Goal: Information Seeking & Learning: Check status

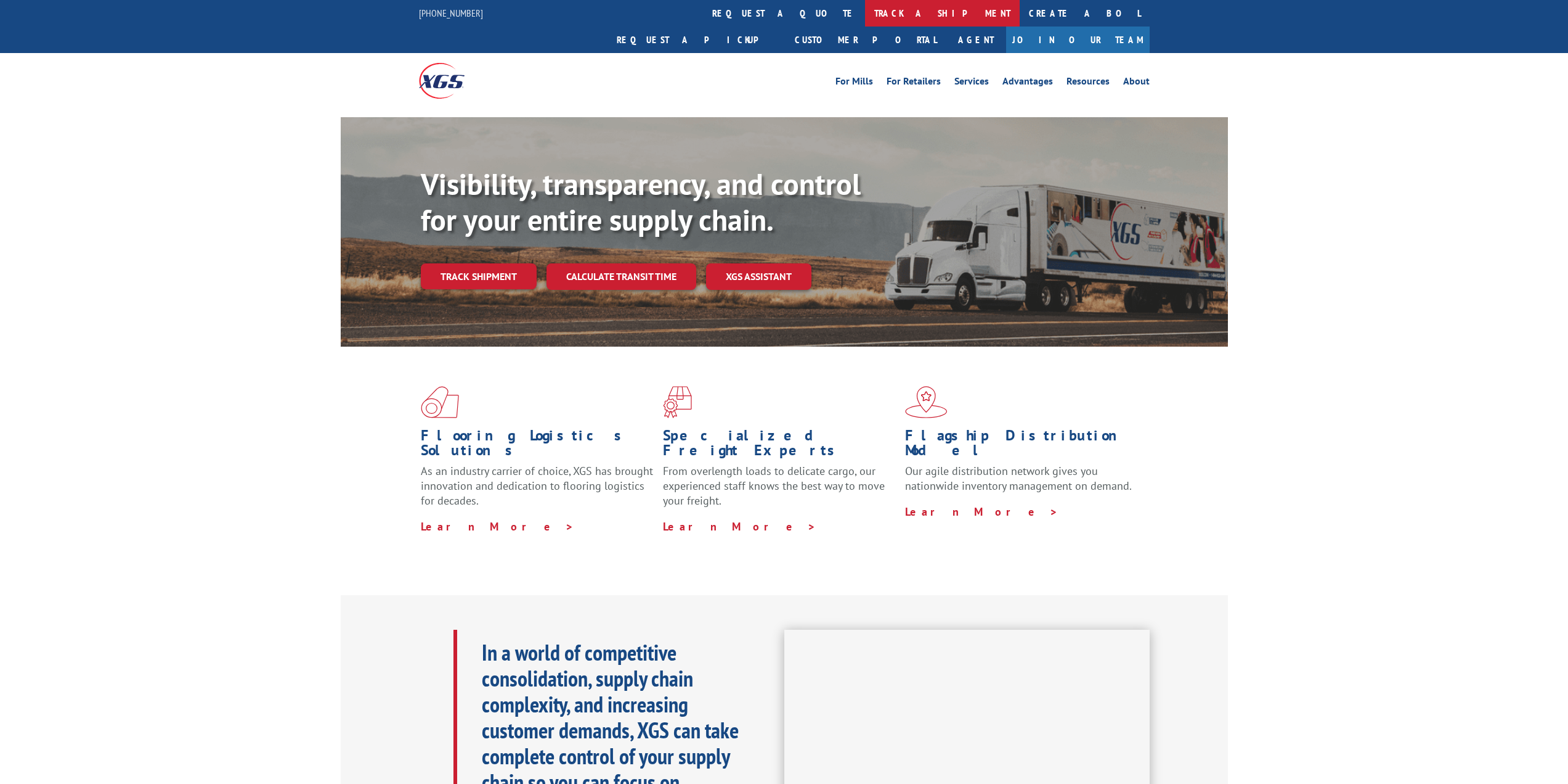
click at [865, 13] on link "track a shipment" at bounding box center [942, 13] width 155 height 26
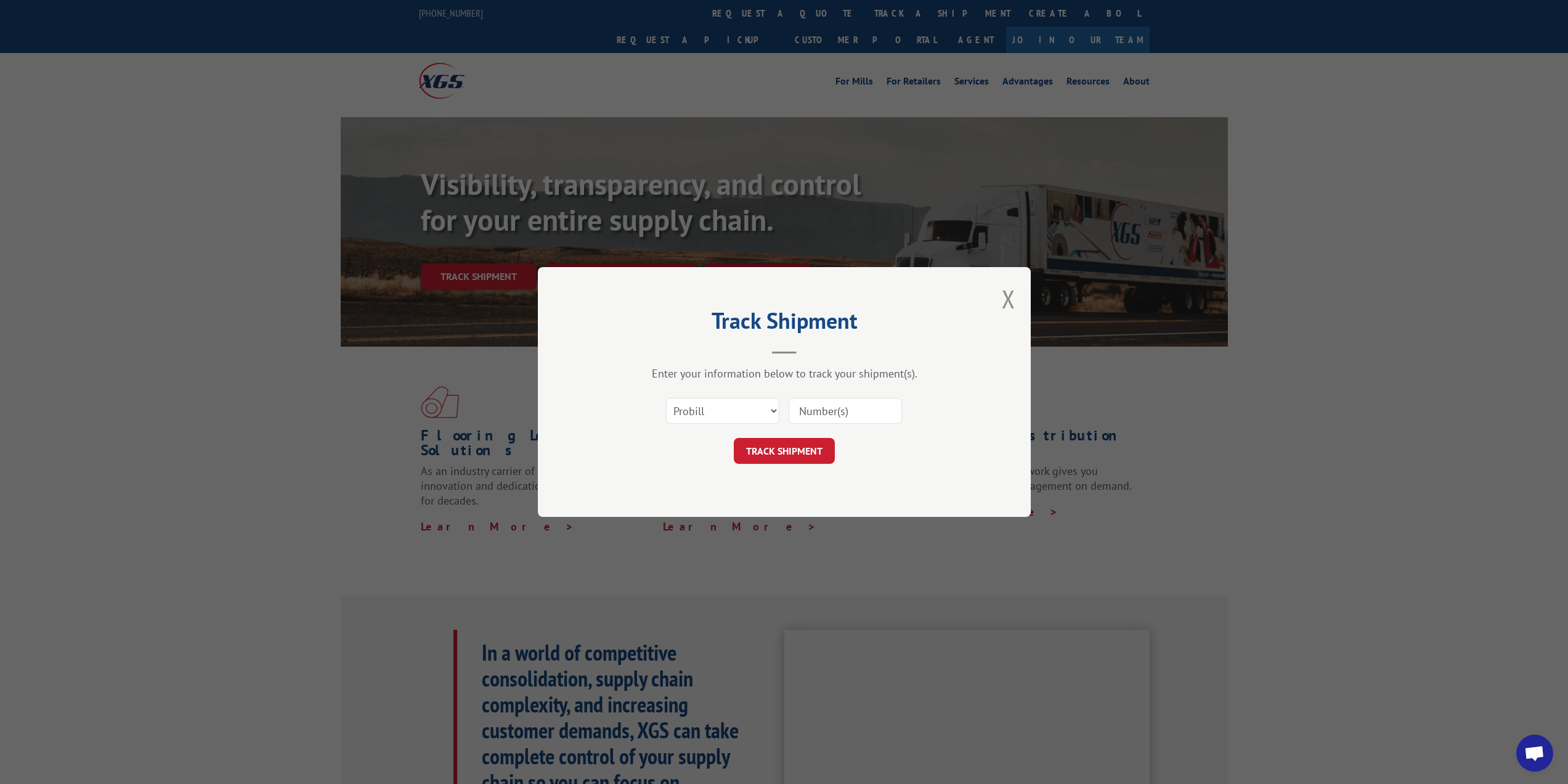
click at [825, 409] on input at bounding box center [845, 410] width 113 height 26
paste input "17208090"
type input "17208090"
click at [812, 447] on button "TRACK SHIPMENT" at bounding box center [784, 450] width 101 height 26
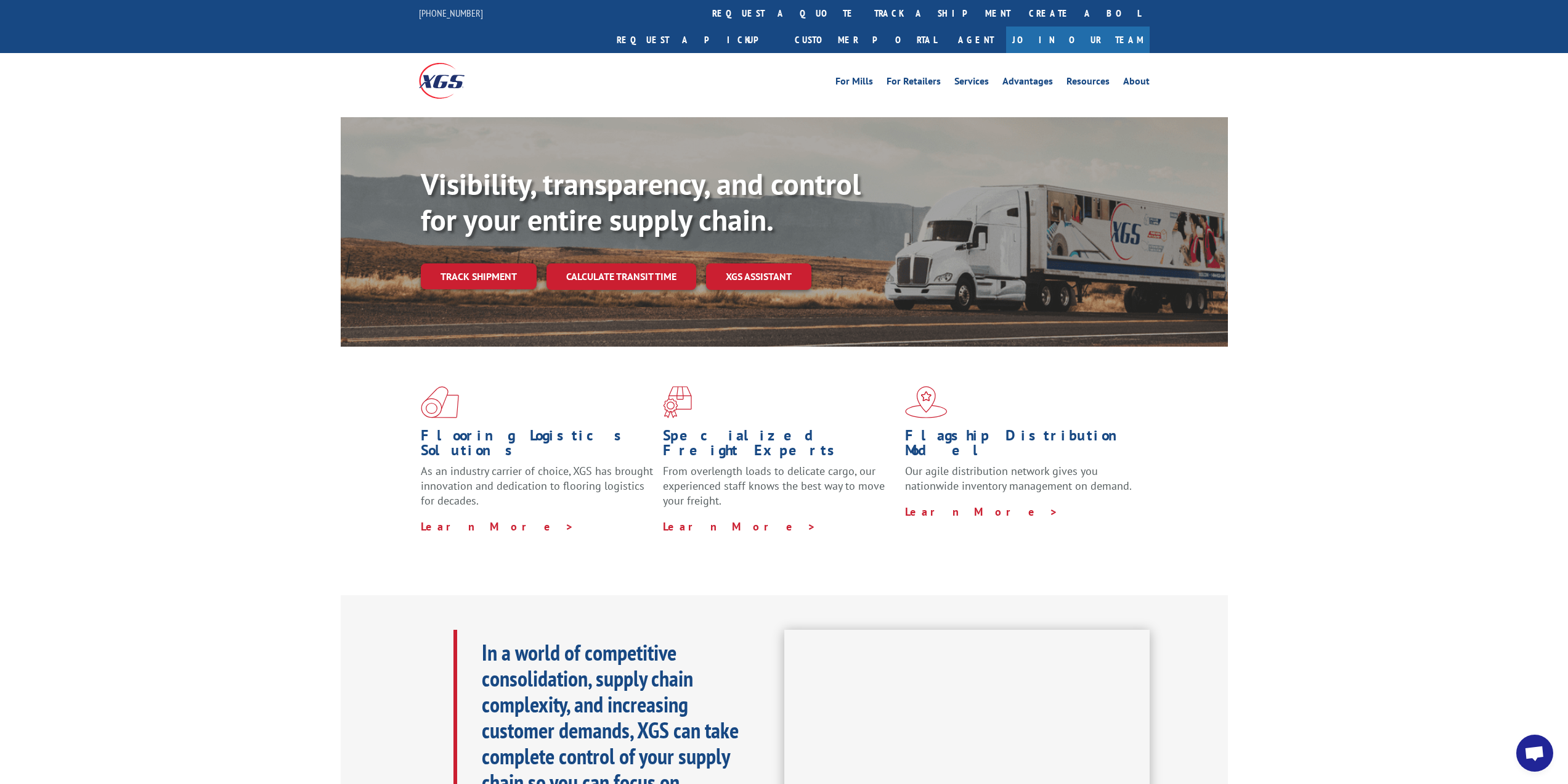
click at [865, 17] on link "track a shipment" at bounding box center [942, 13] width 155 height 26
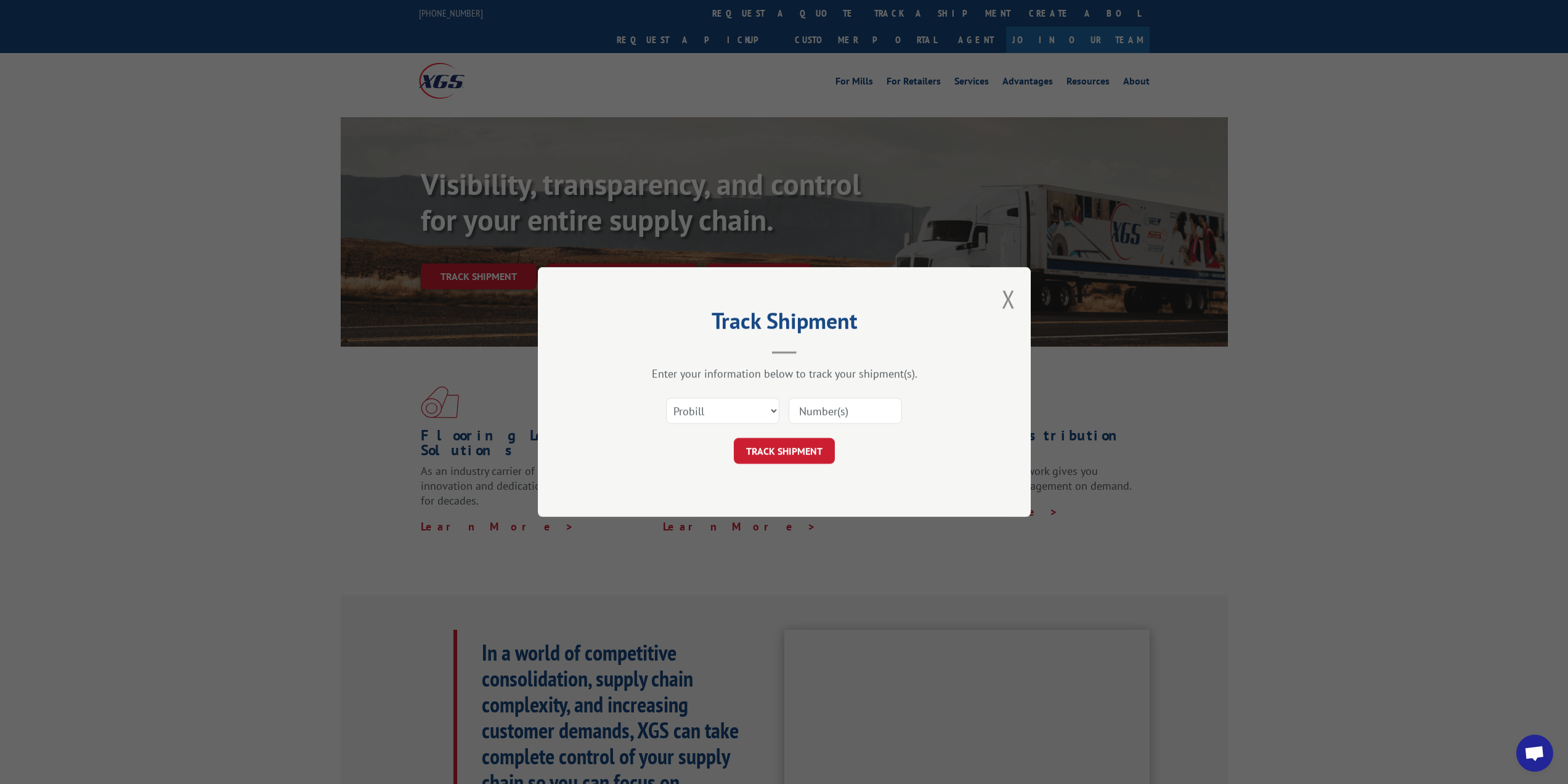
click at [835, 419] on input at bounding box center [845, 410] width 113 height 26
paste input "17208090"
type input "17208090"
click at [800, 458] on button "TRACK SHIPMENT" at bounding box center [784, 450] width 101 height 26
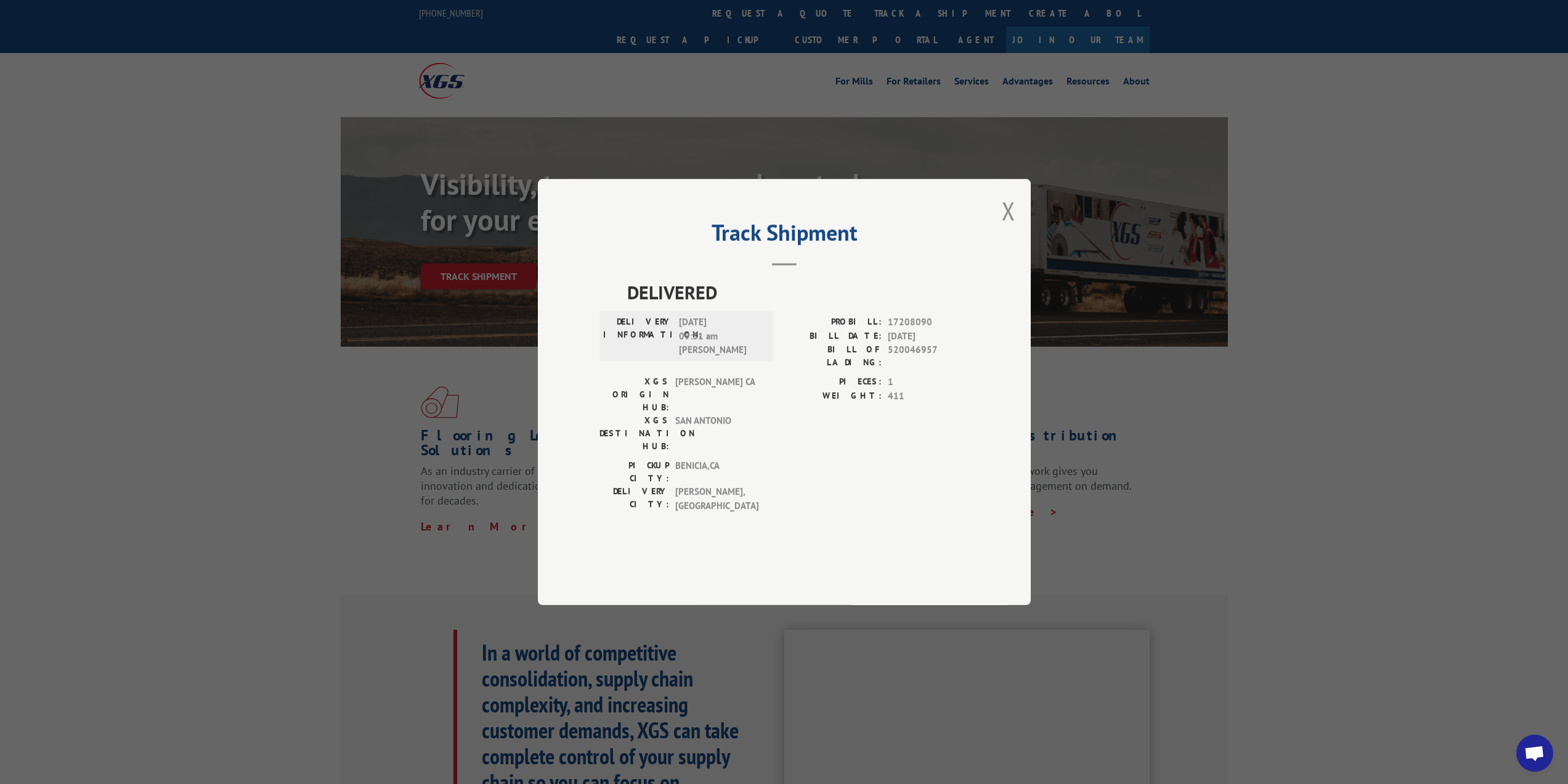
click at [905, 329] on span "17208090" at bounding box center [927, 323] width 81 height 15
click at [1013, 227] on button "Close modal" at bounding box center [1009, 211] width 14 height 33
